Goal: Information Seeking & Learning: Understand process/instructions

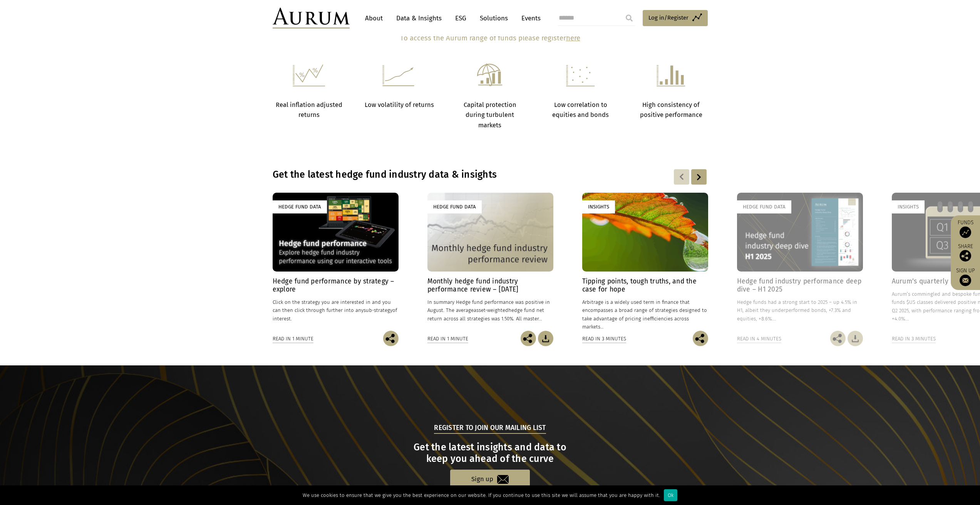
scroll to position [622, 0]
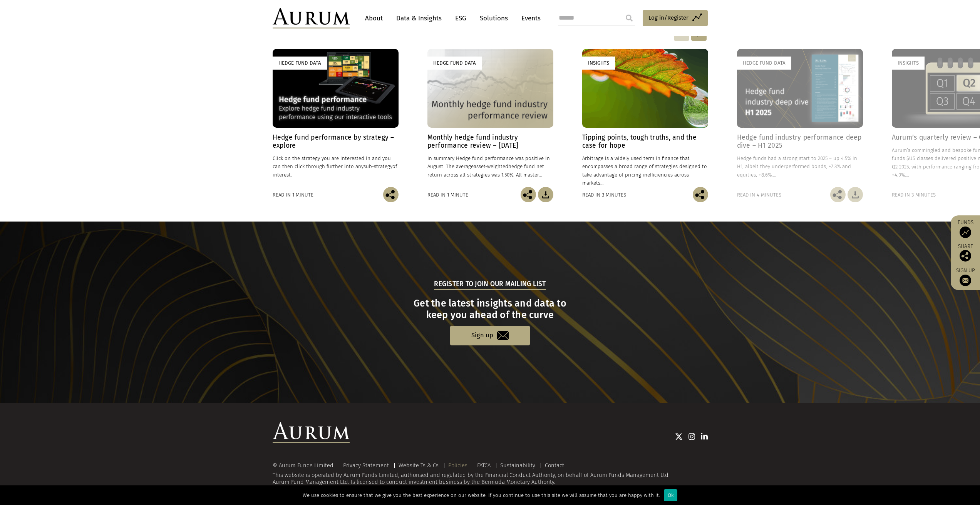
click at [456, 466] on link "Policies" at bounding box center [457, 465] width 19 height 7
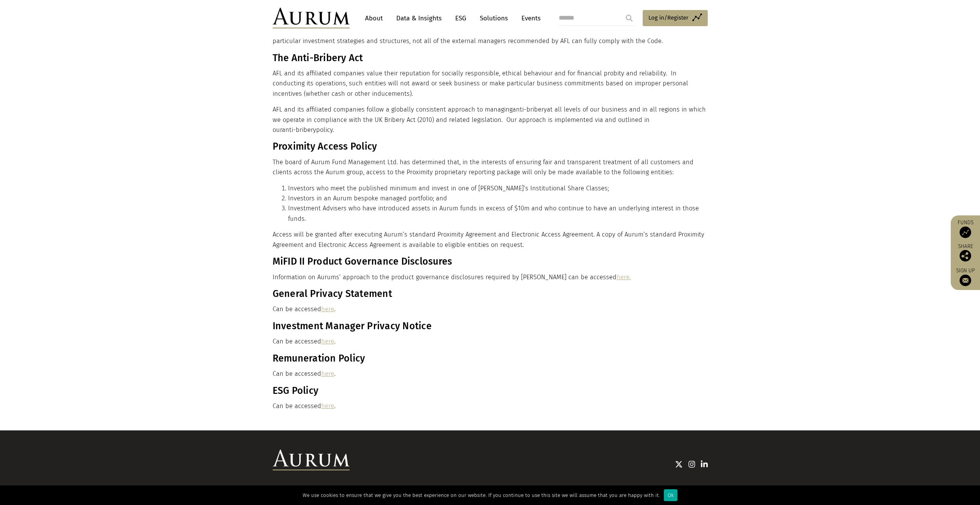
scroll to position [287, 0]
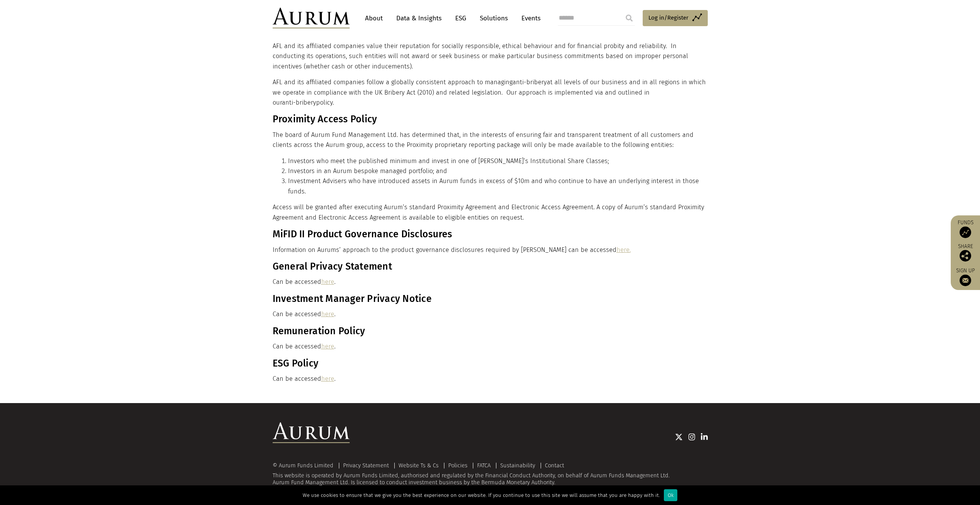
click at [616, 251] on link "here." at bounding box center [623, 249] width 14 height 7
click at [453, 466] on link "Policies" at bounding box center [457, 465] width 19 height 7
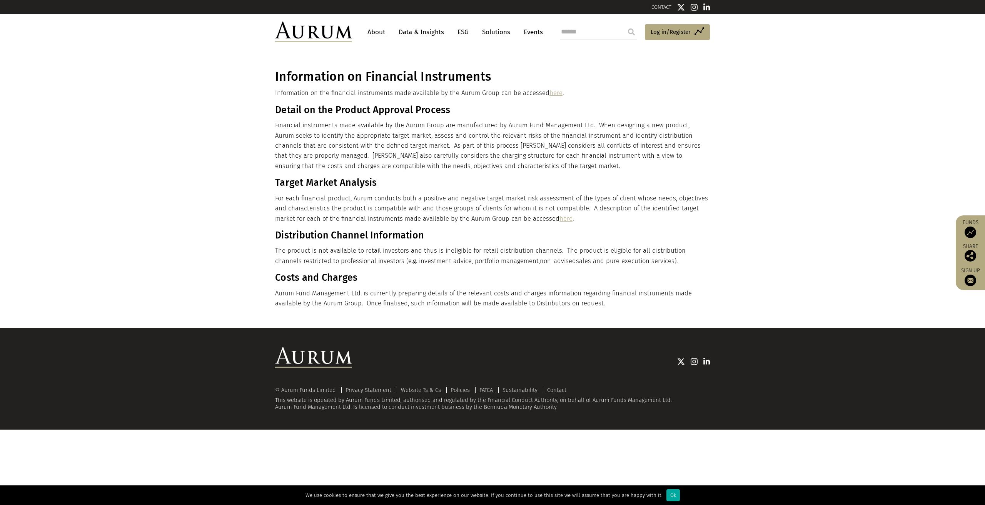
click at [565, 219] on link "here" at bounding box center [566, 218] width 13 height 7
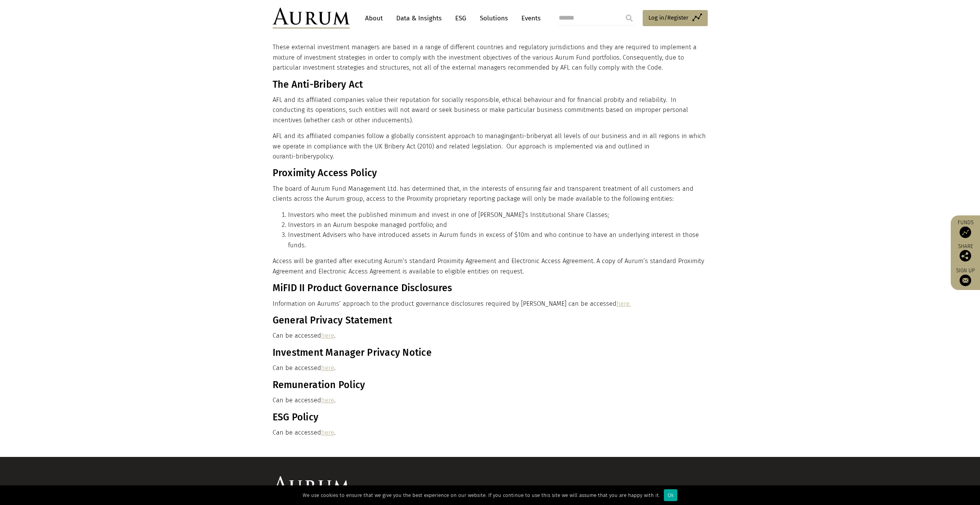
scroll to position [239, 0]
